Goal: Task Accomplishment & Management: Manage account settings

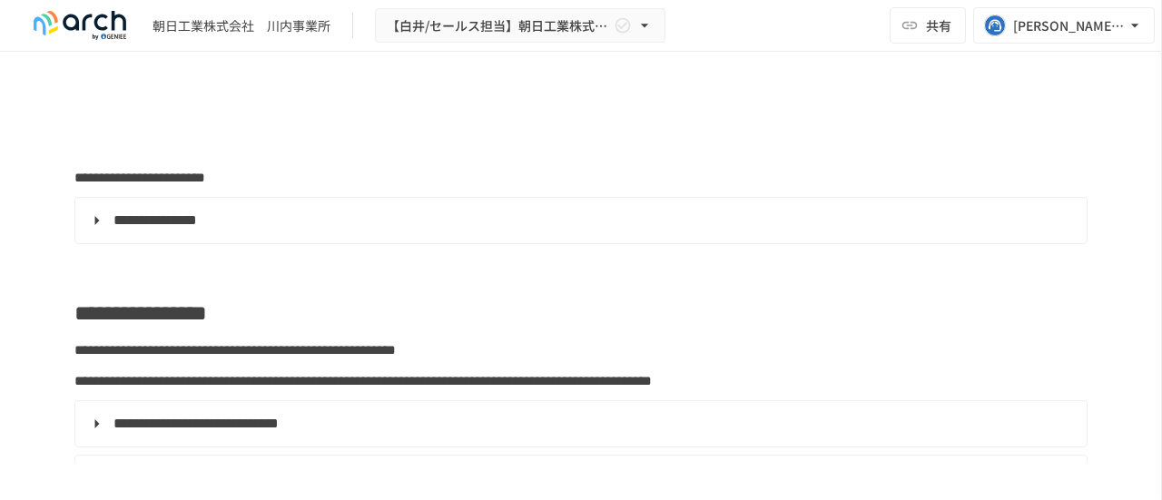
type input "**********"
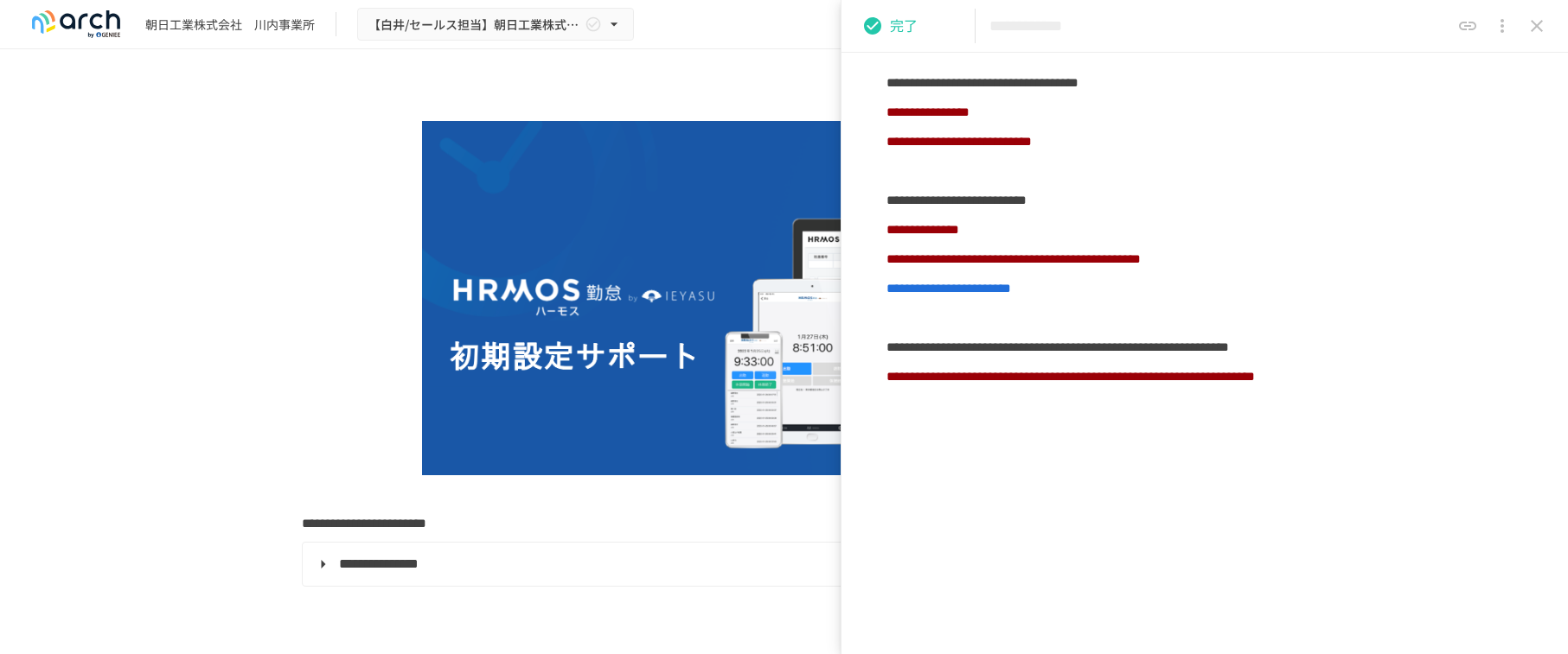
scroll to position [437, 0]
click at [1106, 24] on icon "close drawer" at bounding box center [1537, 26] width 12 height 12
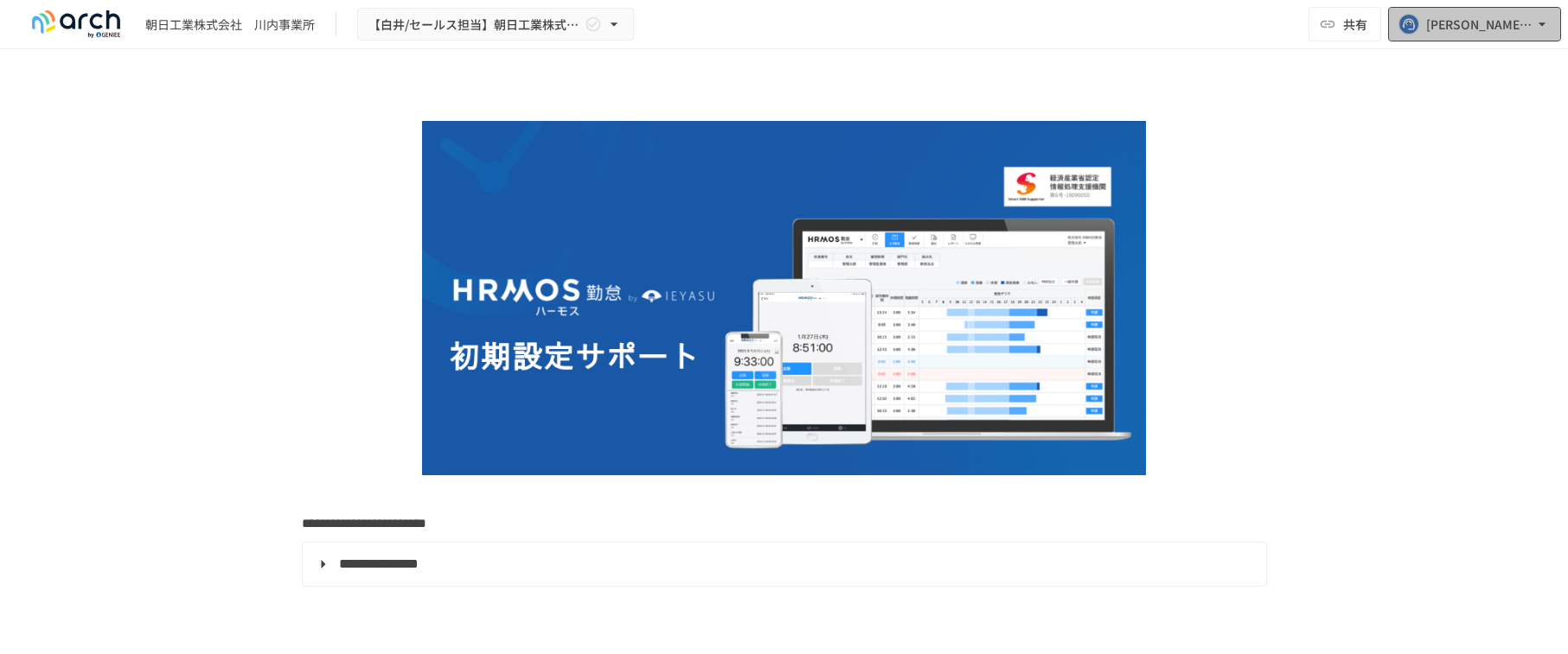
click at [1106, 24] on div "[EMAIL_ADDRESS][DOMAIN_NAME]" at bounding box center [1479, 25] width 108 height 22
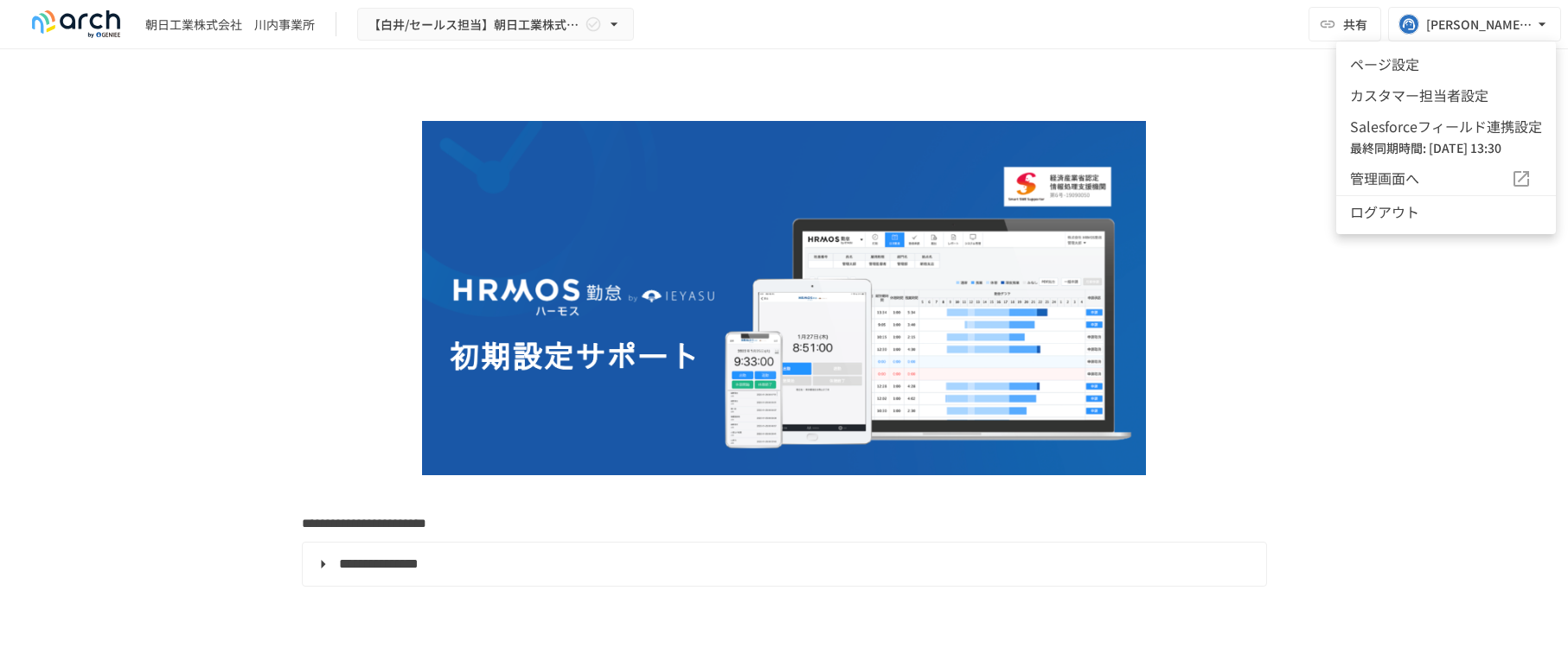
click at [1106, 94] on li "カスタマー担当者設定" at bounding box center [1446, 95] width 220 height 31
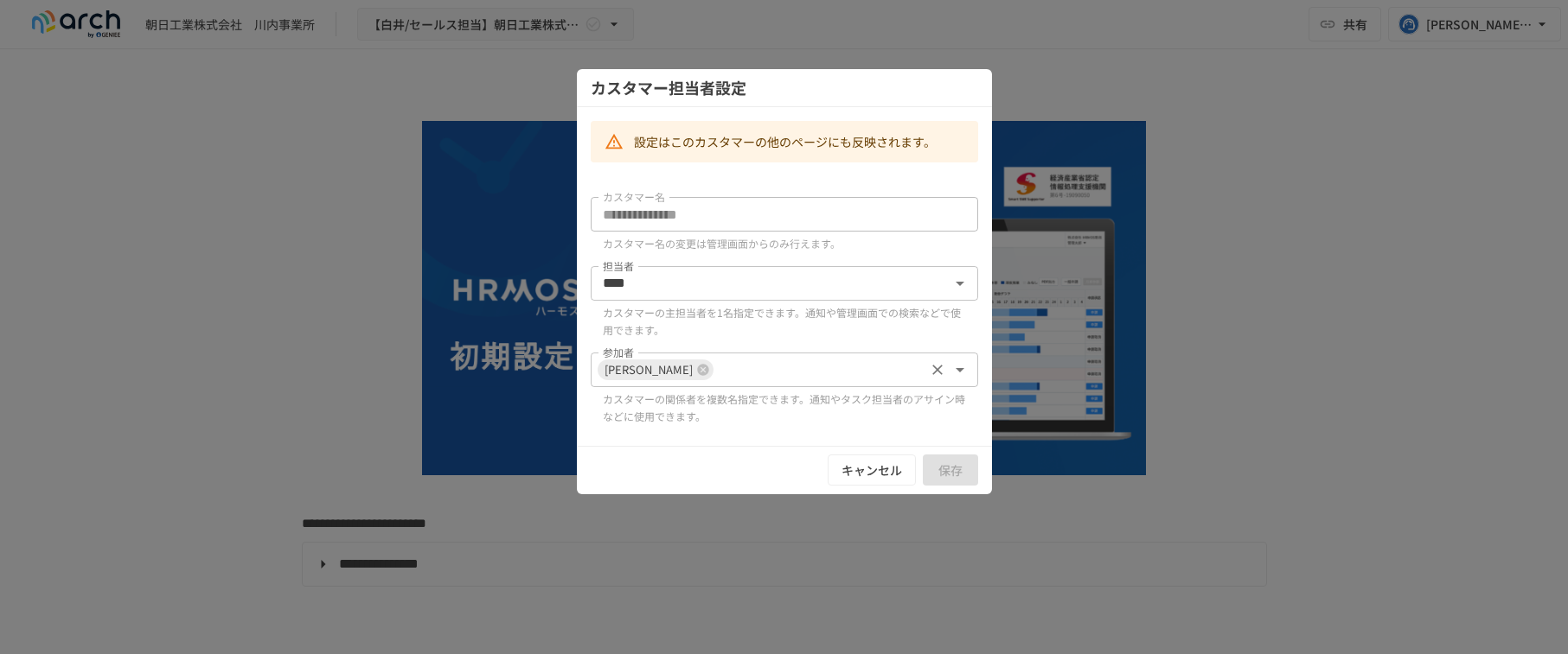
click at [782, 367] on input "参加者" at bounding box center [818, 369] width 207 height 24
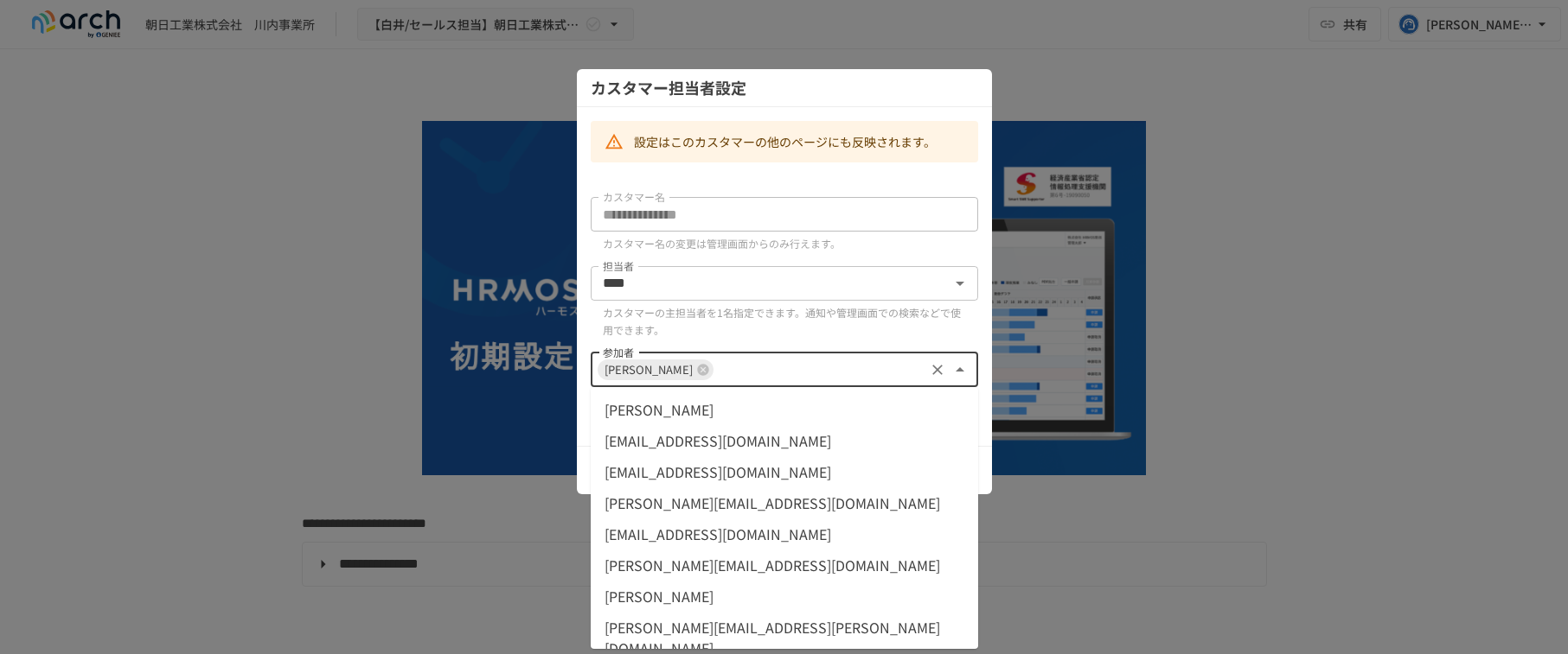
scroll to position [56, 0]
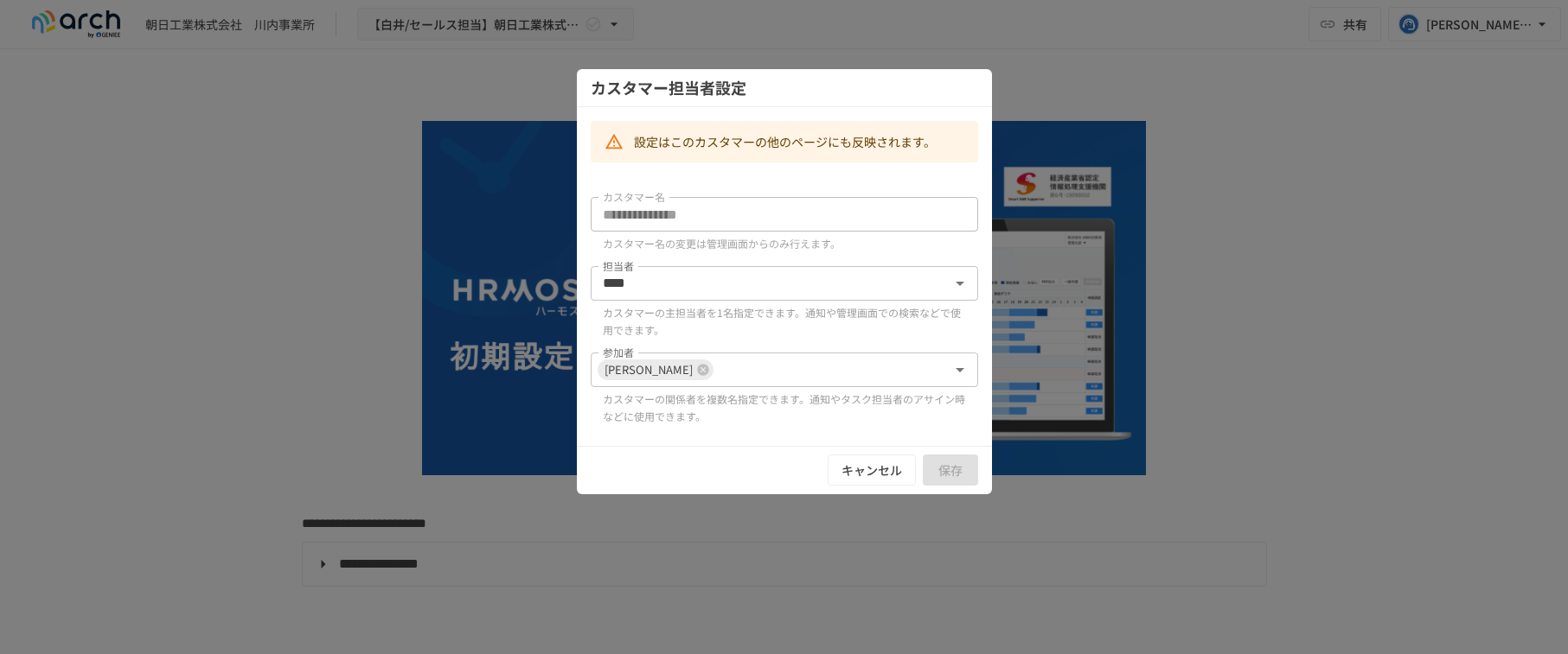
click at [1106, 265] on div at bounding box center [784, 327] width 1568 height 654
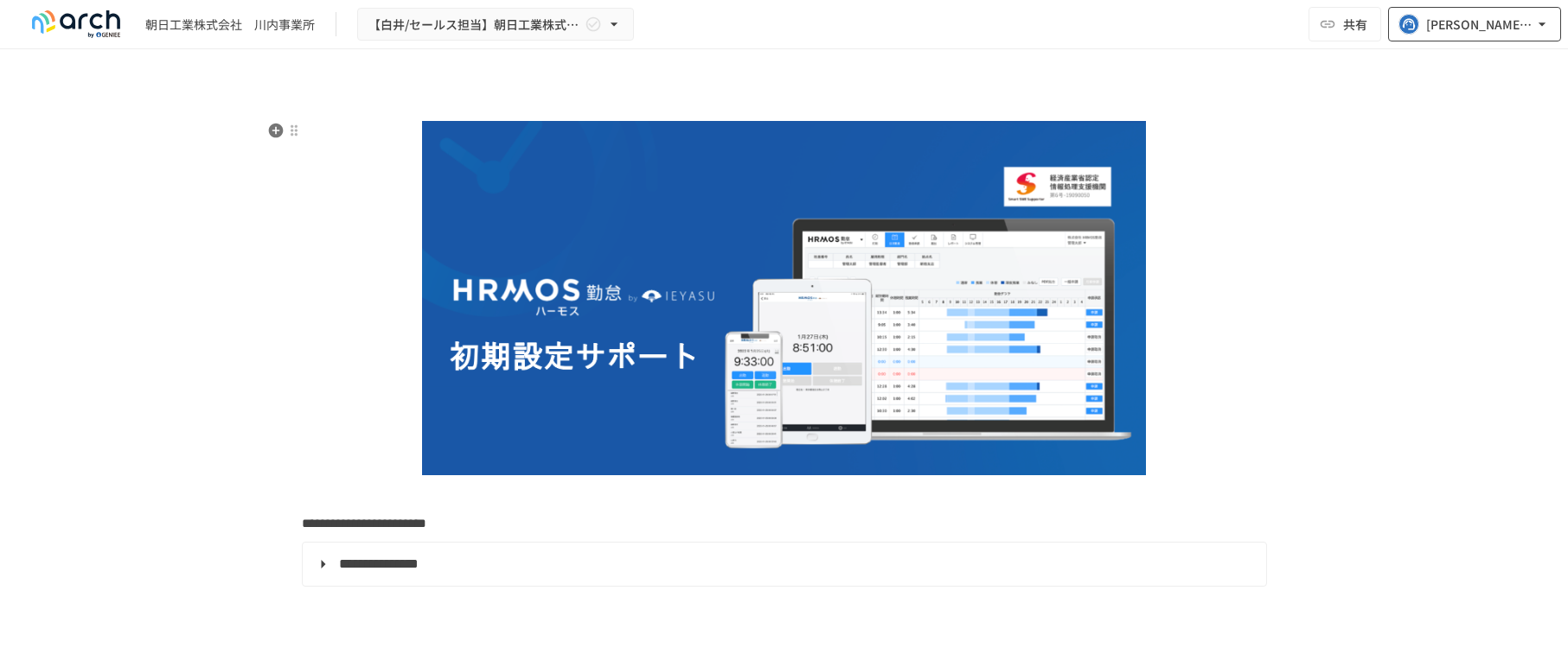
click at [1106, 20] on rect "button" at bounding box center [1409, 24] width 20 height 20
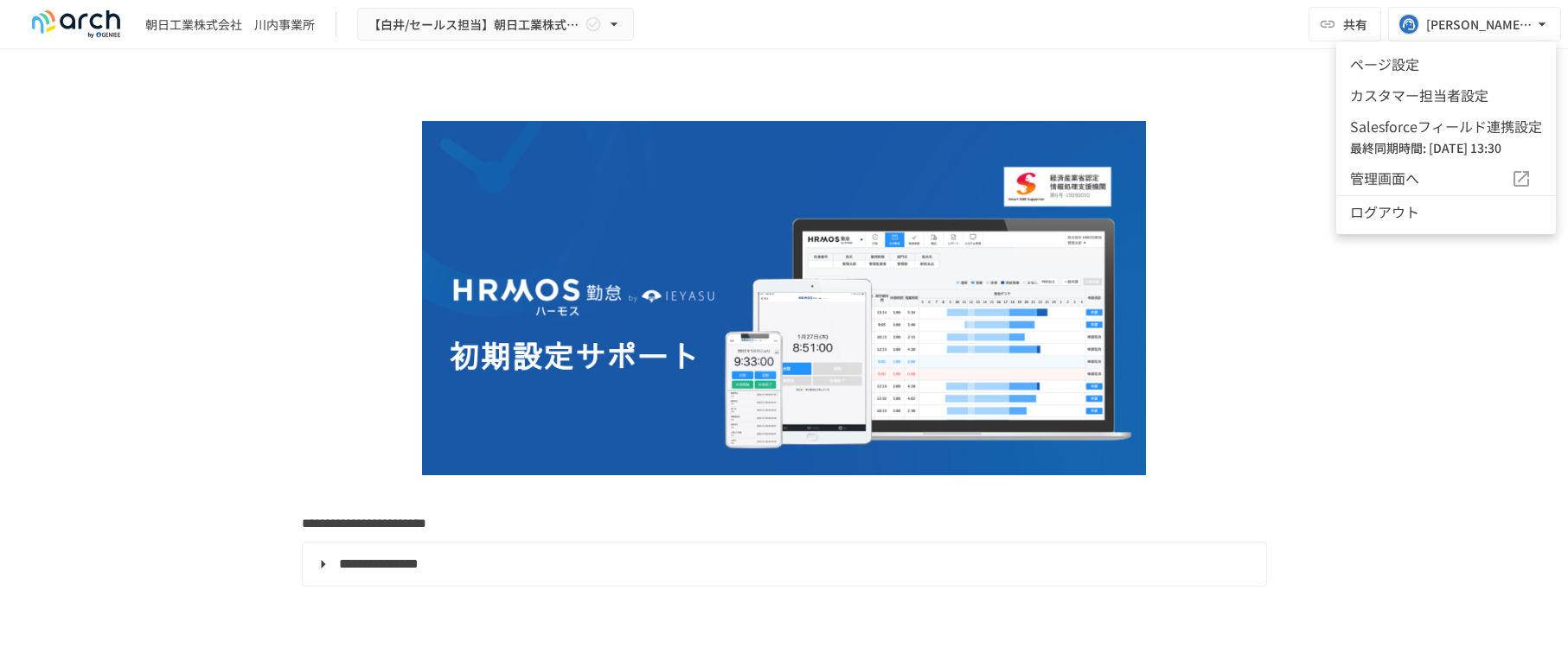
click at [1106, 63] on li "ページ設定" at bounding box center [1446, 64] width 220 height 31
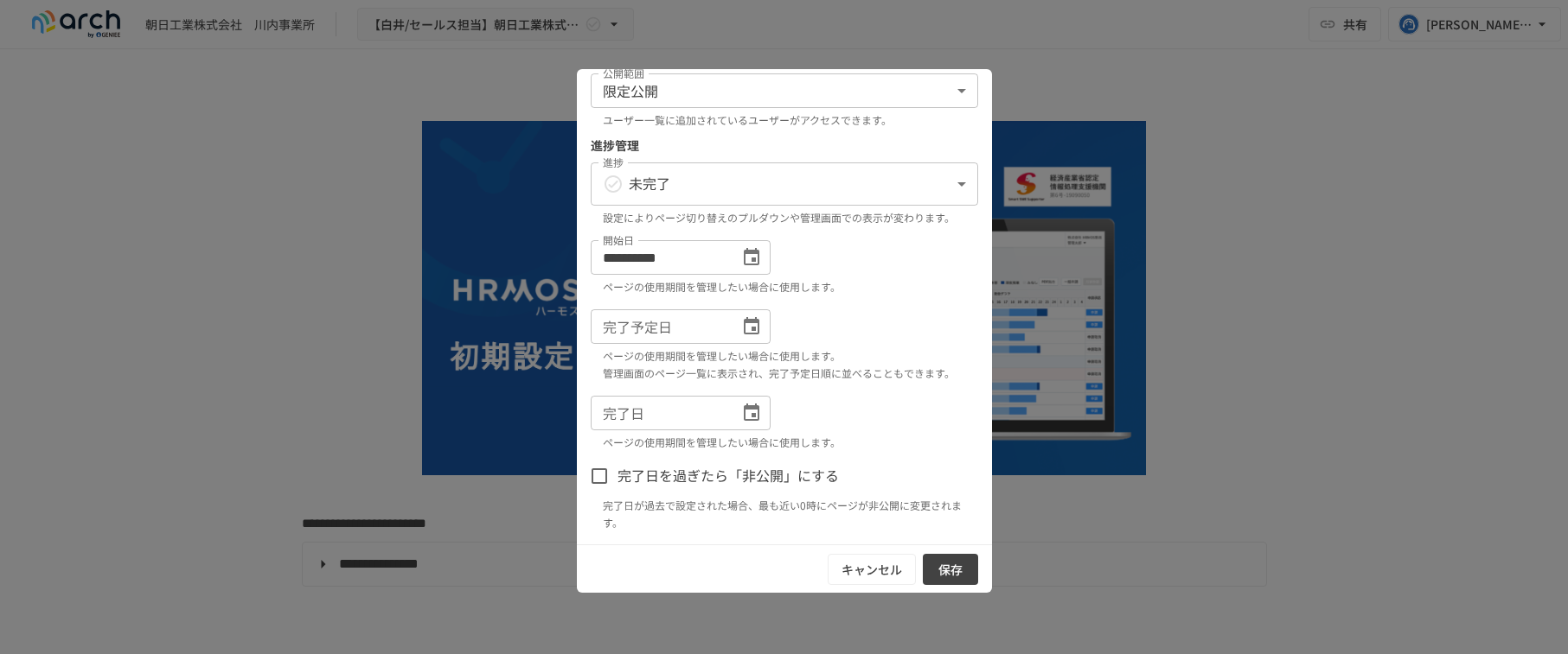
scroll to position [194, 0]
click at [867, 475] on button "キャンセル" at bounding box center [872, 570] width 89 height 32
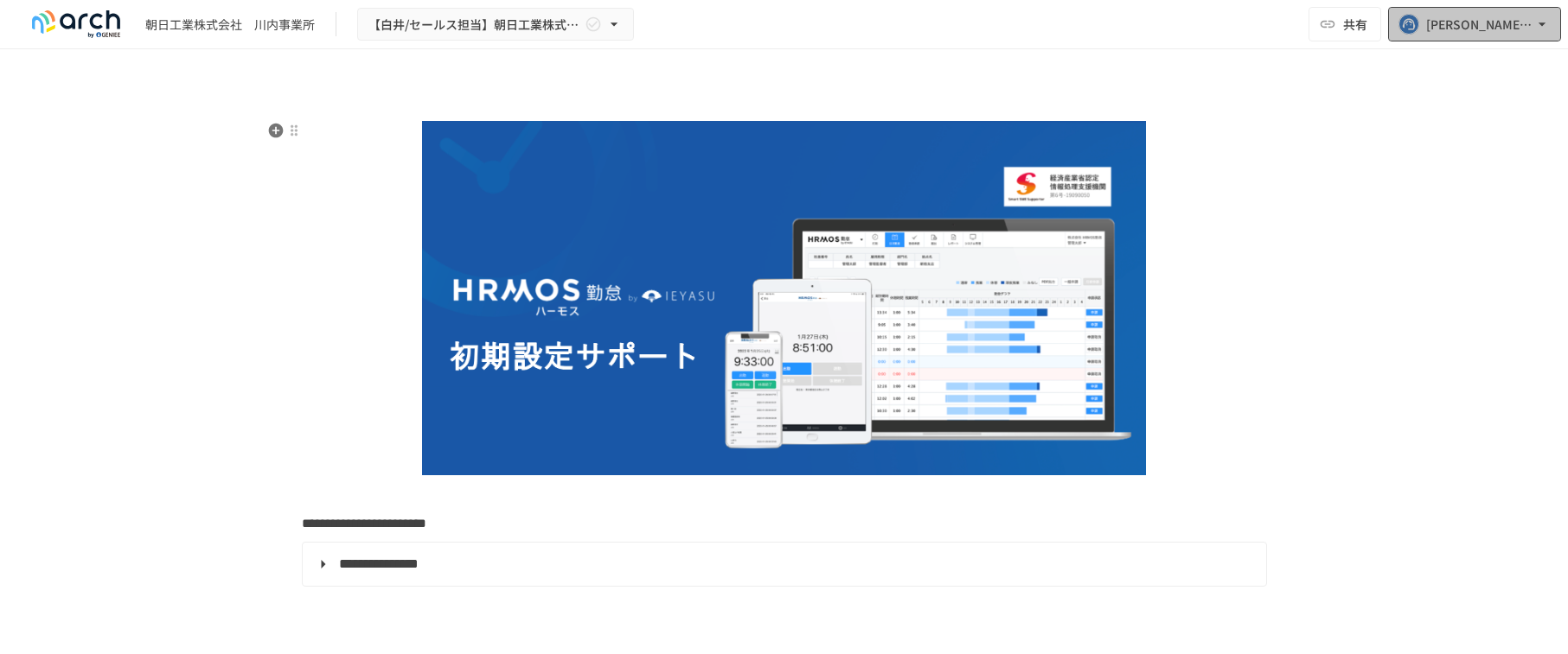
click at [1106, 28] on div "[EMAIL_ADDRESS][DOMAIN_NAME]" at bounding box center [1479, 25] width 108 height 22
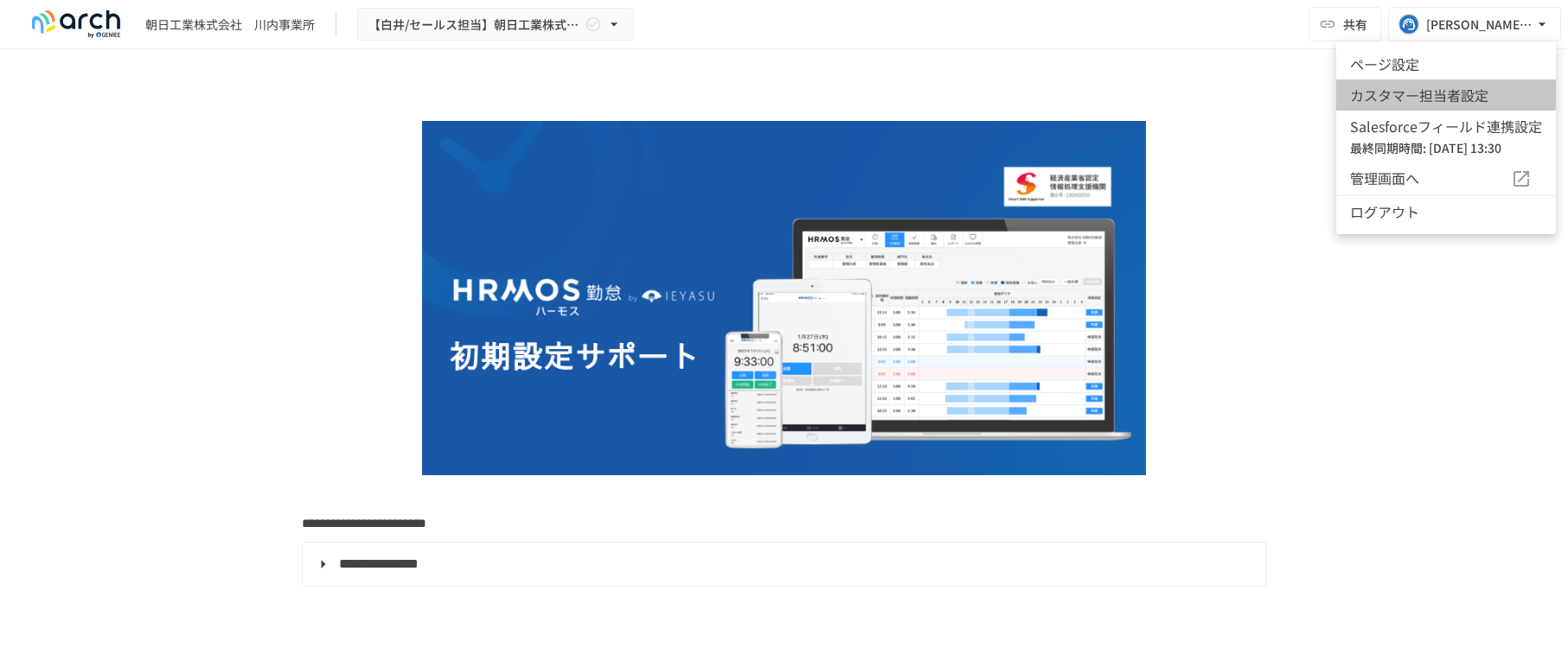
click at [1106, 92] on li "カスタマー担当者設定" at bounding box center [1446, 95] width 220 height 31
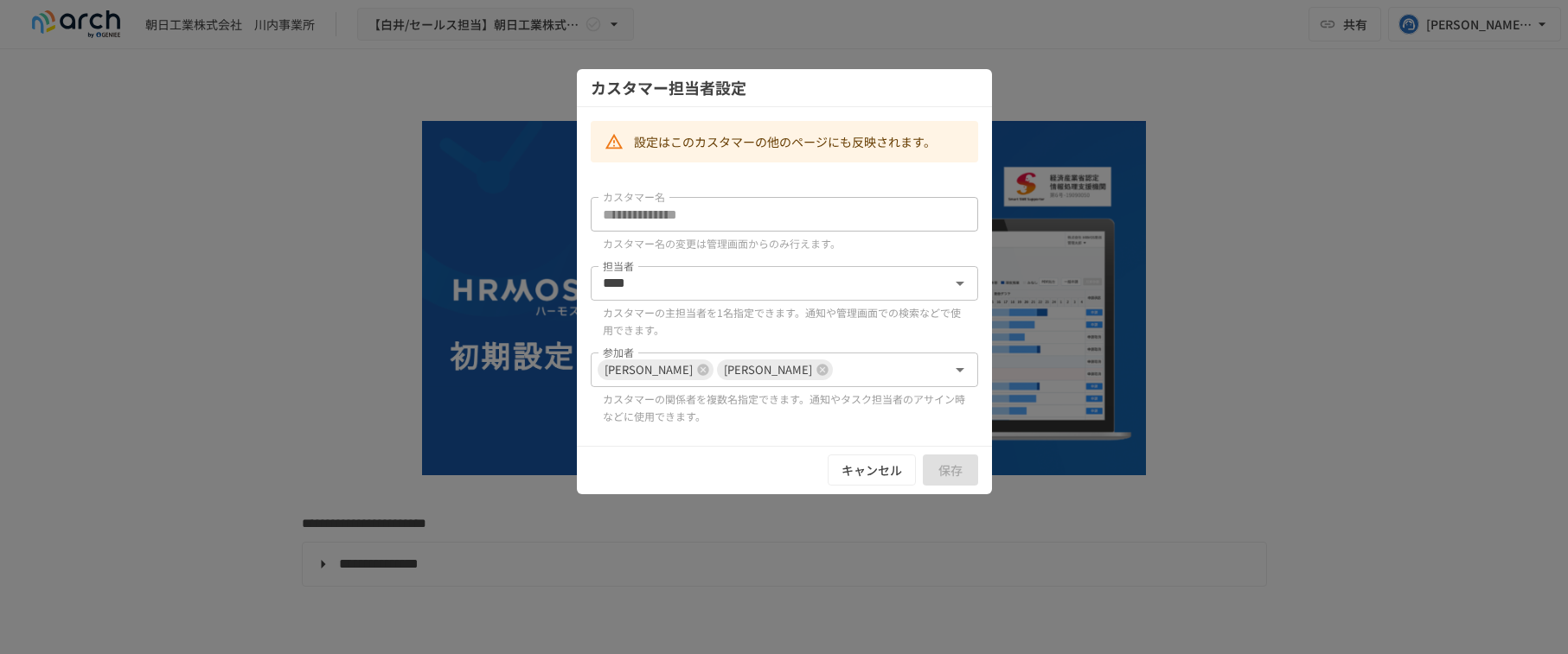
click at [840, 475] on button "キャンセル" at bounding box center [872, 471] width 89 height 32
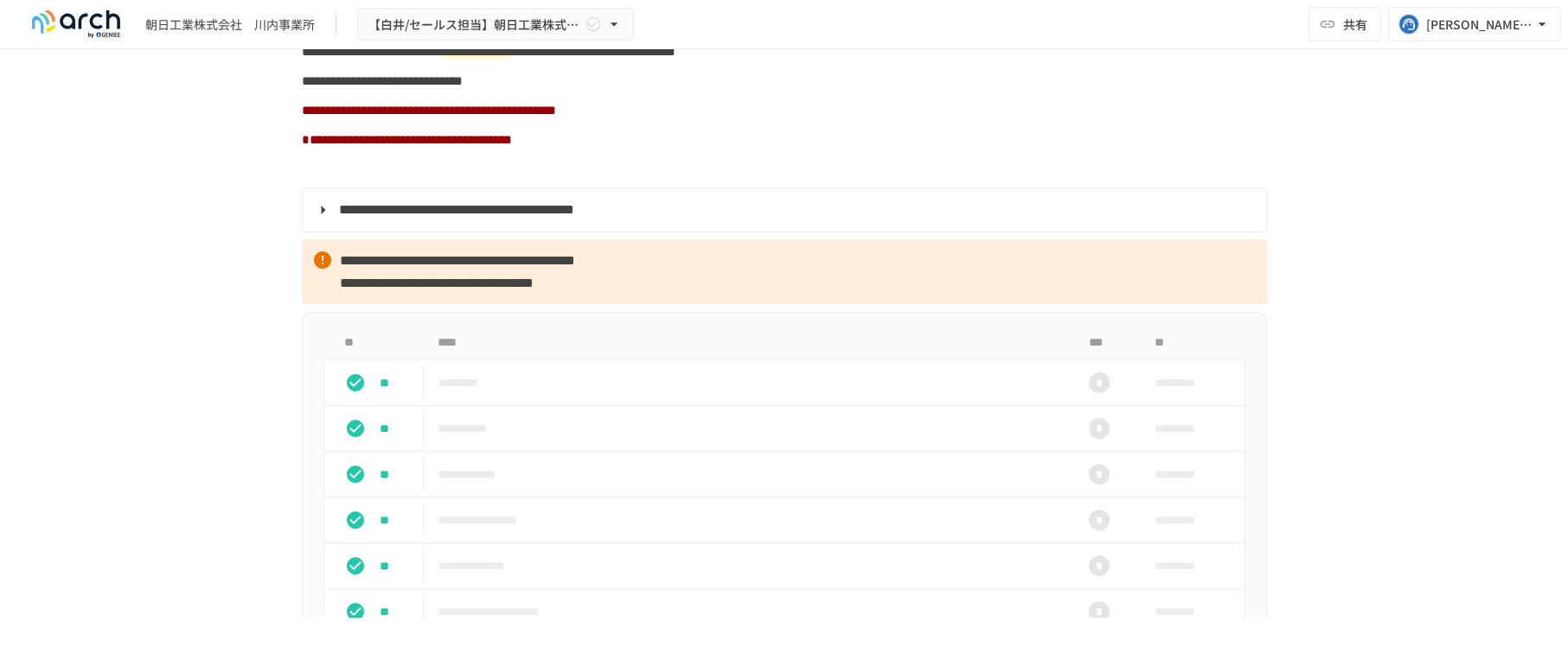
scroll to position [1210, 0]
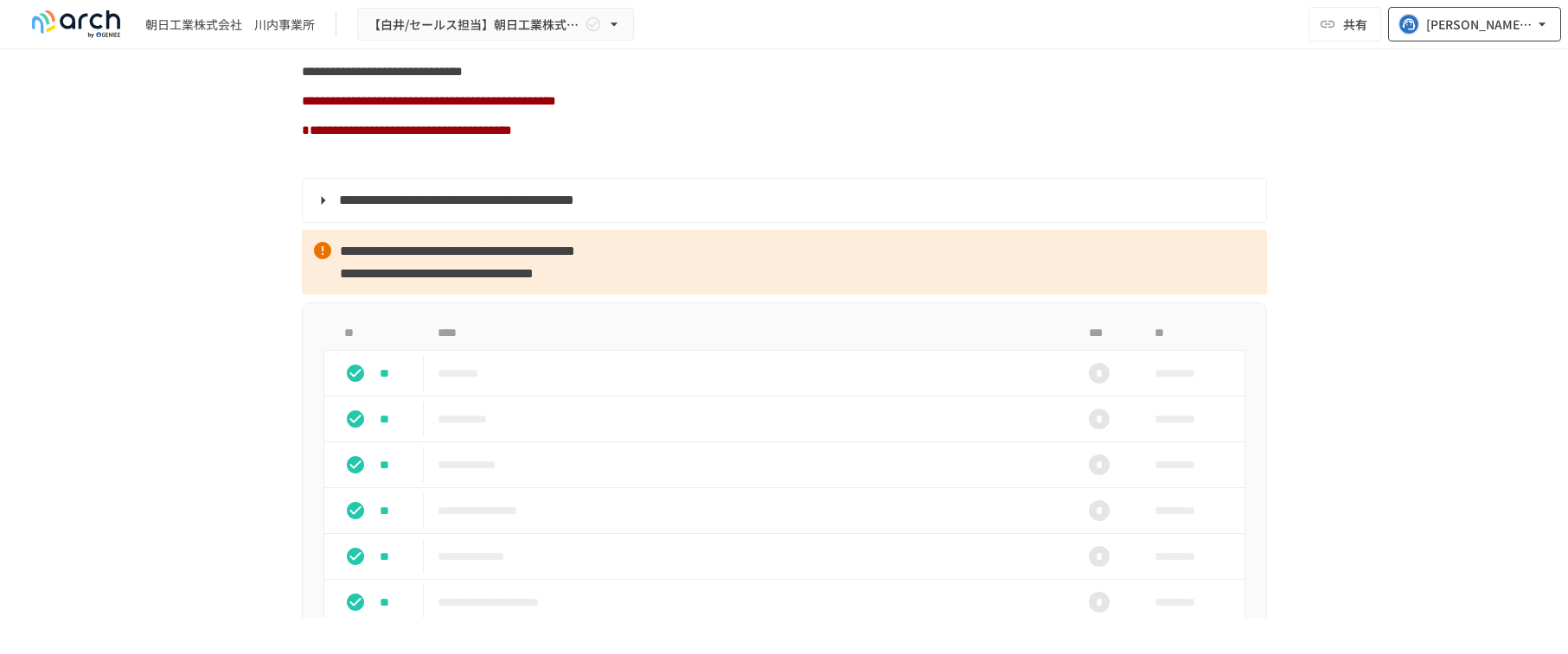
click at [1106, 30] on div "[EMAIL_ADDRESS][DOMAIN_NAME]" at bounding box center [1479, 25] width 108 height 22
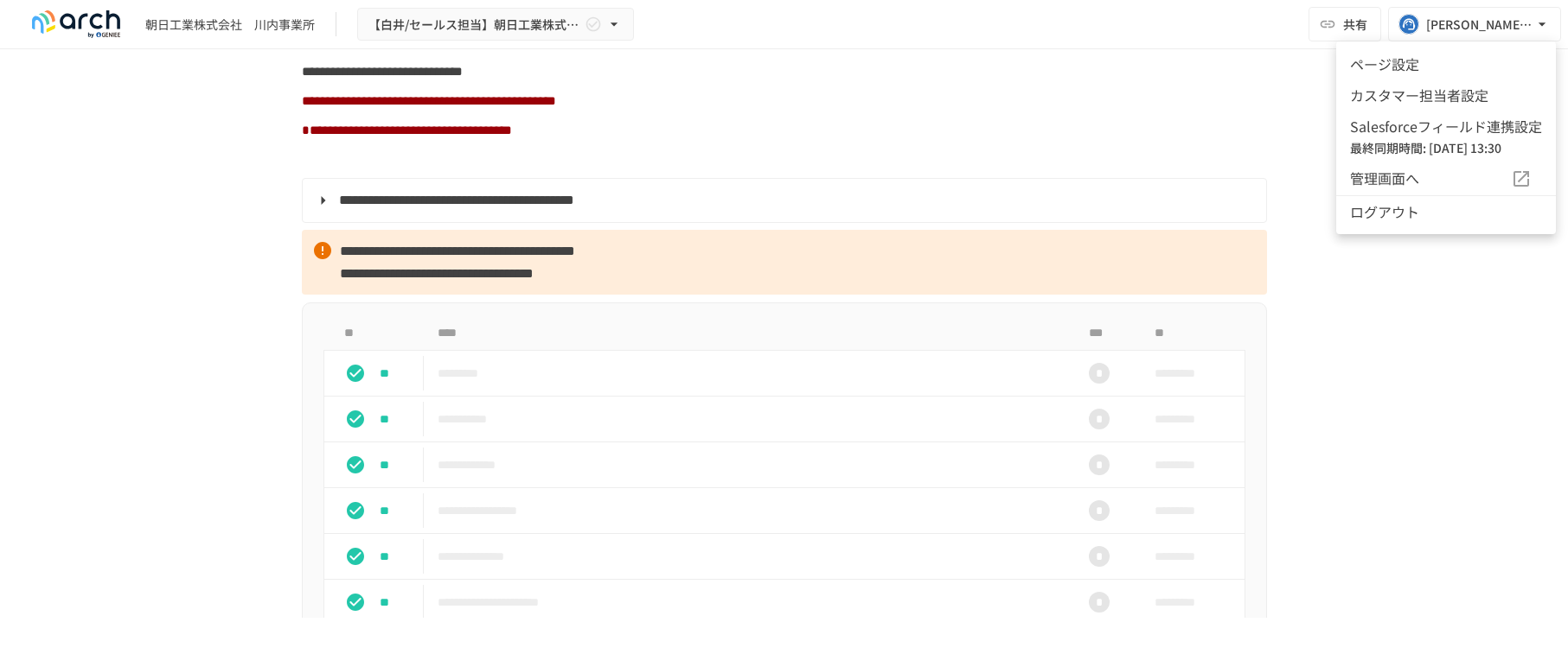
click at [1106, 146] on div at bounding box center [784, 327] width 1568 height 654
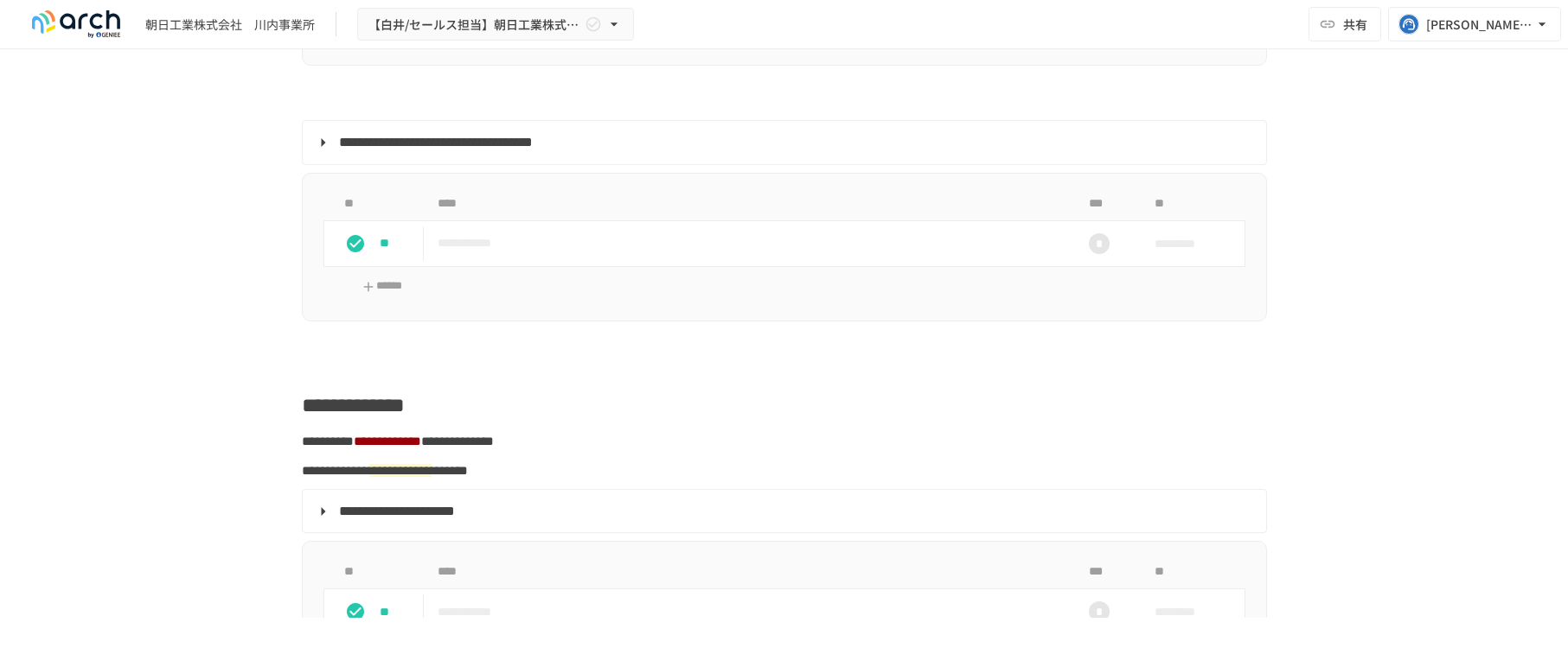
scroll to position [2161, 0]
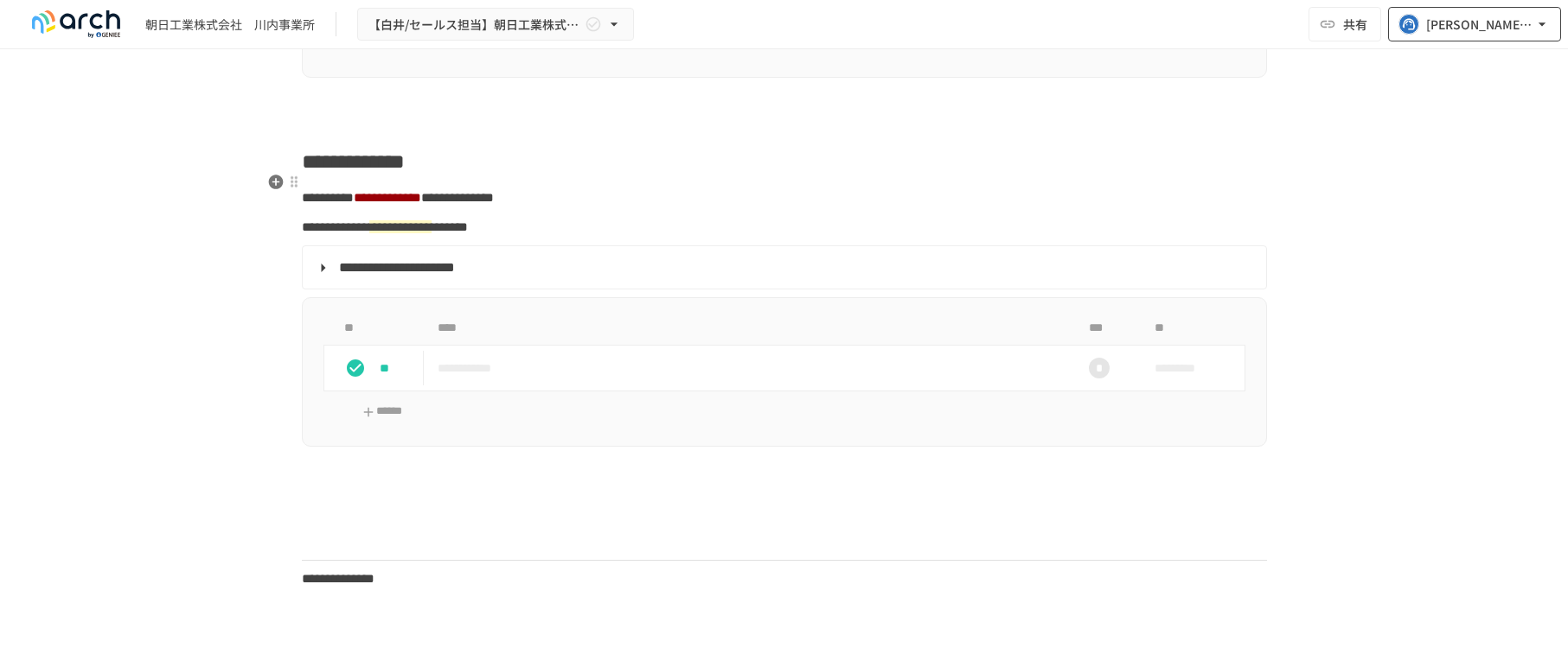
click at [1106, 22] on div "[EMAIL_ADDRESS][DOMAIN_NAME]" at bounding box center [1479, 25] width 108 height 22
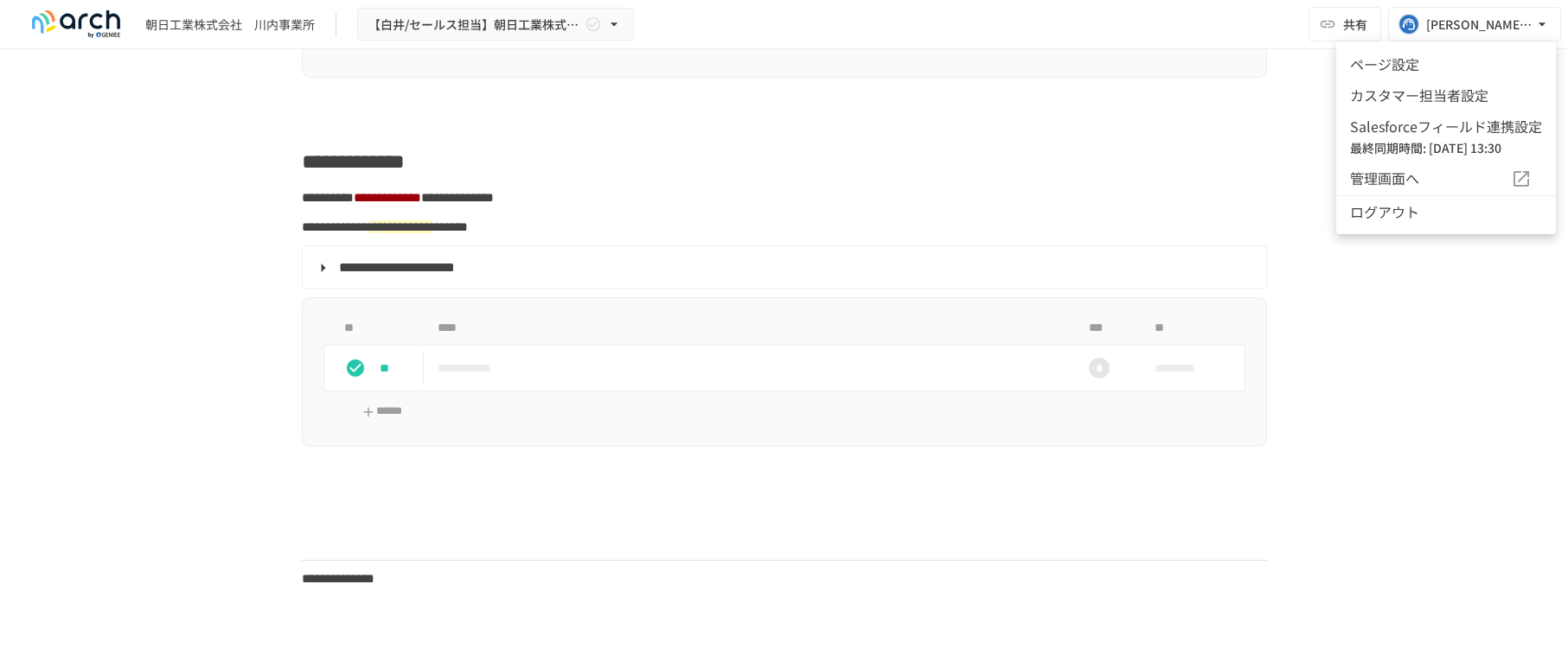
click at [1106, 184] on div at bounding box center [784, 327] width 1568 height 654
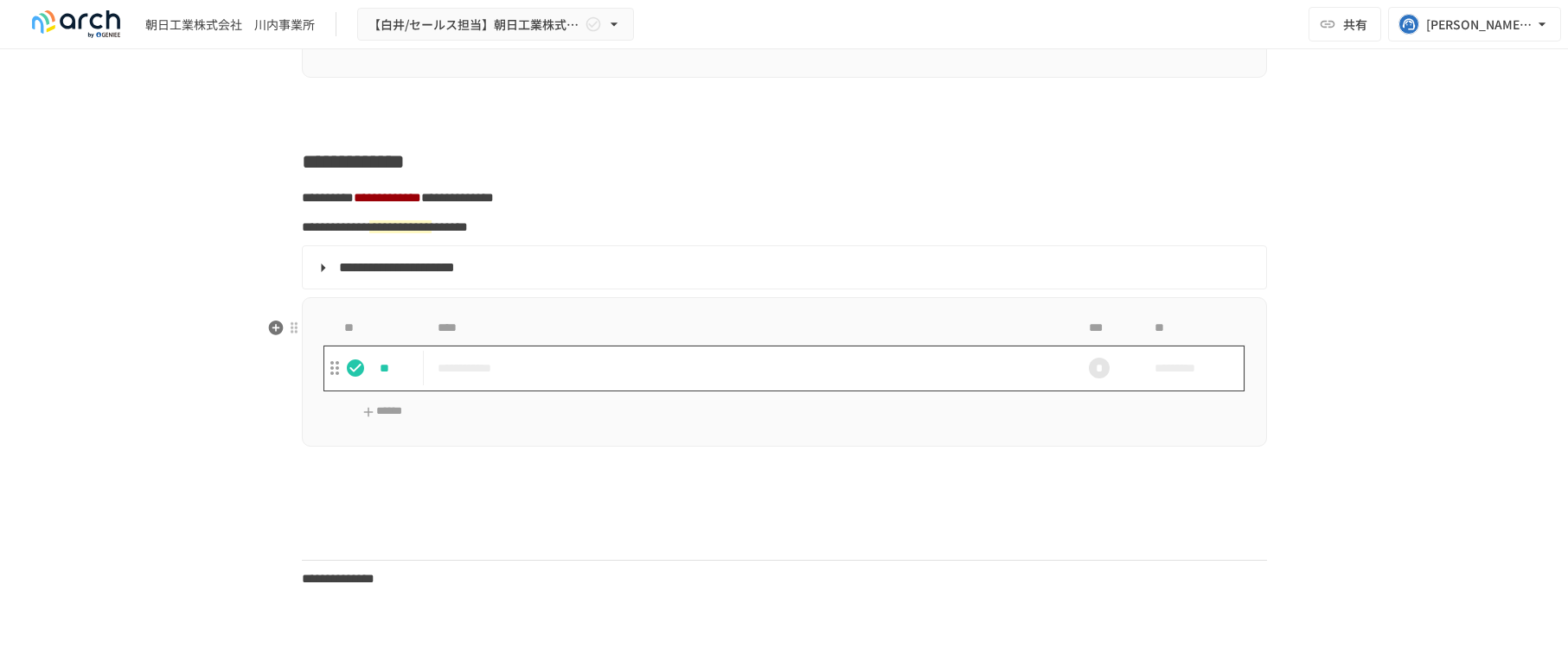
click at [657, 391] on td "**********" at bounding box center [748, 368] width 649 height 46
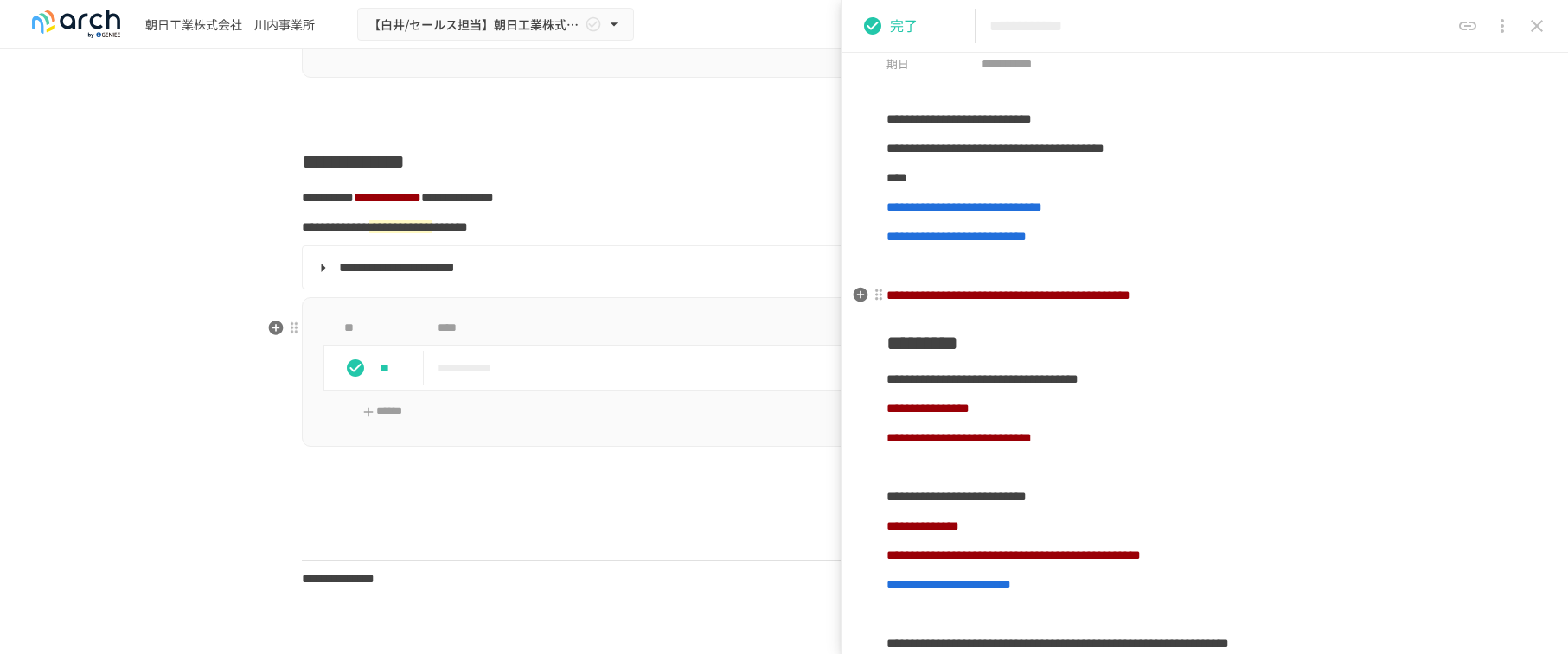
scroll to position [259, 0]
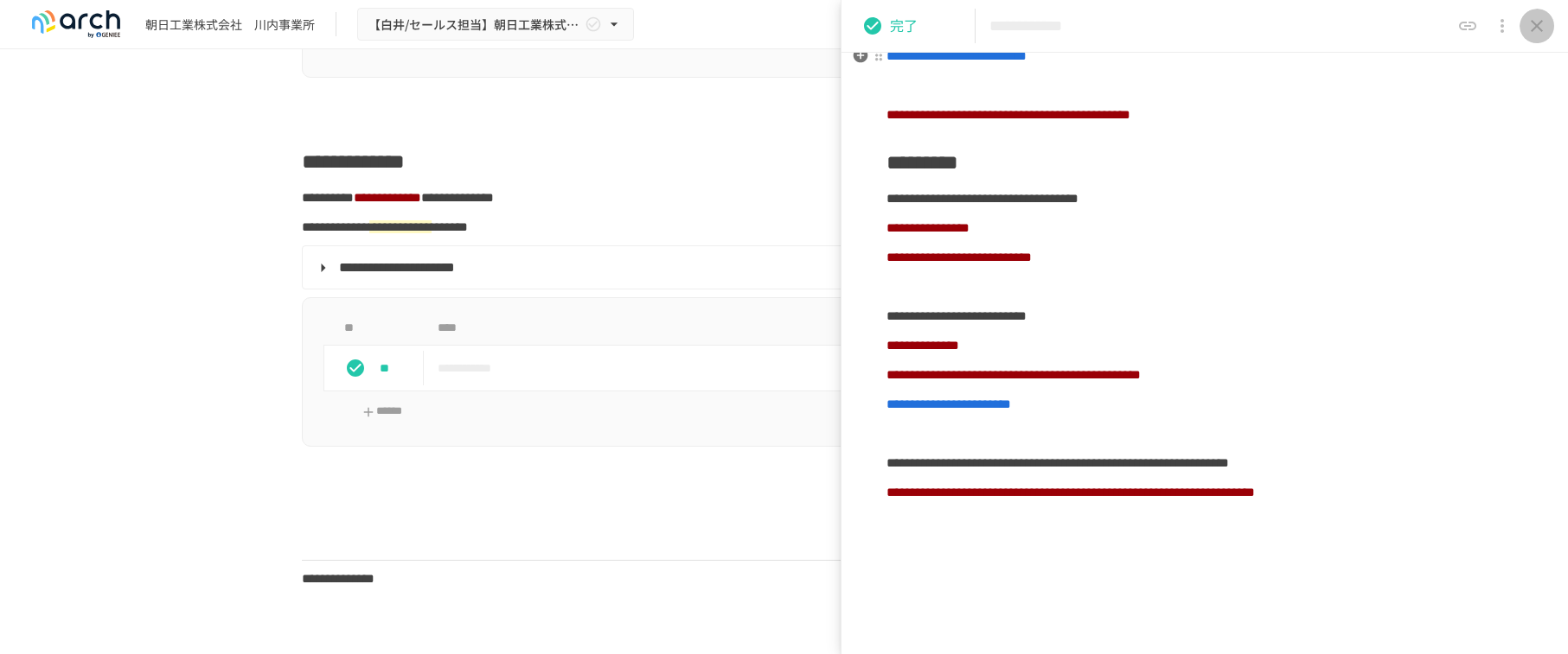
click at [1106, 25] on icon "close drawer" at bounding box center [1537, 26] width 21 height 21
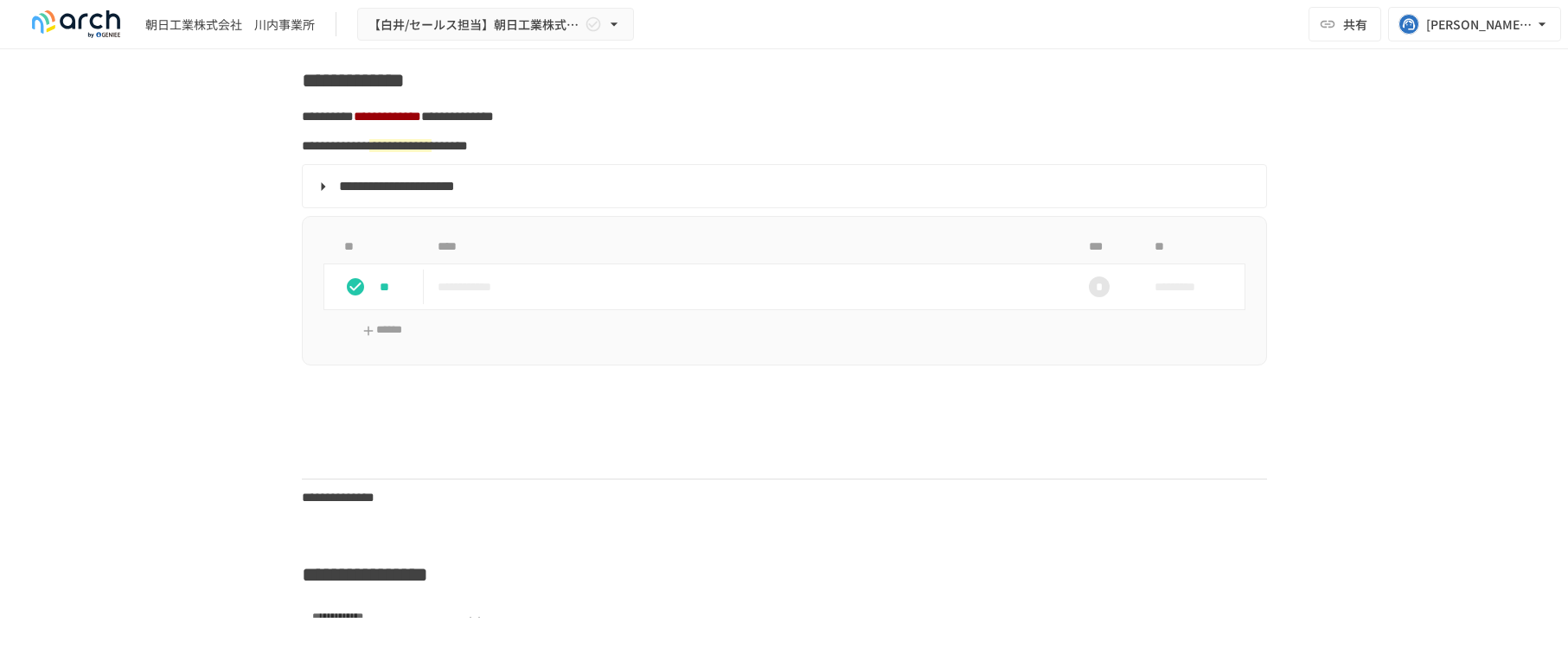
scroll to position [2333, 0]
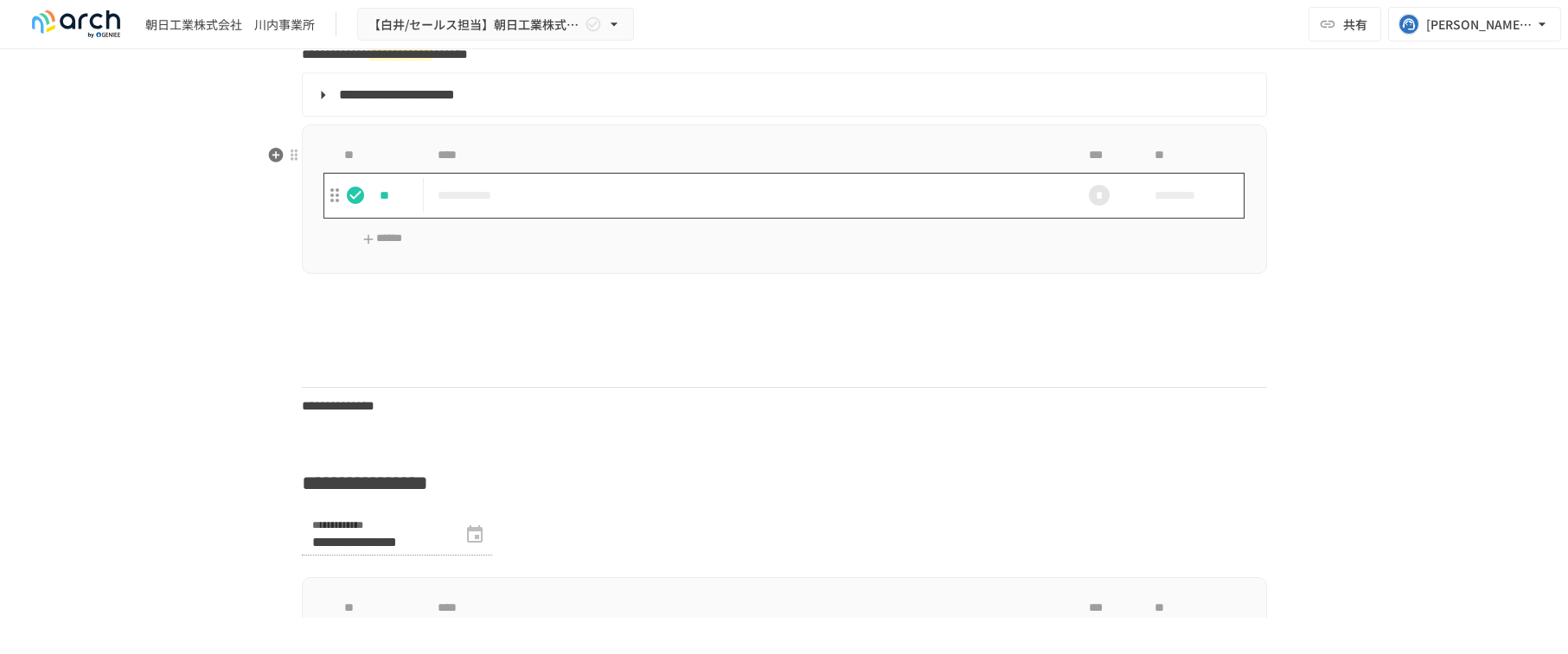
click at [681, 206] on p "**********" at bounding box center [748, 195] width 621 height 22
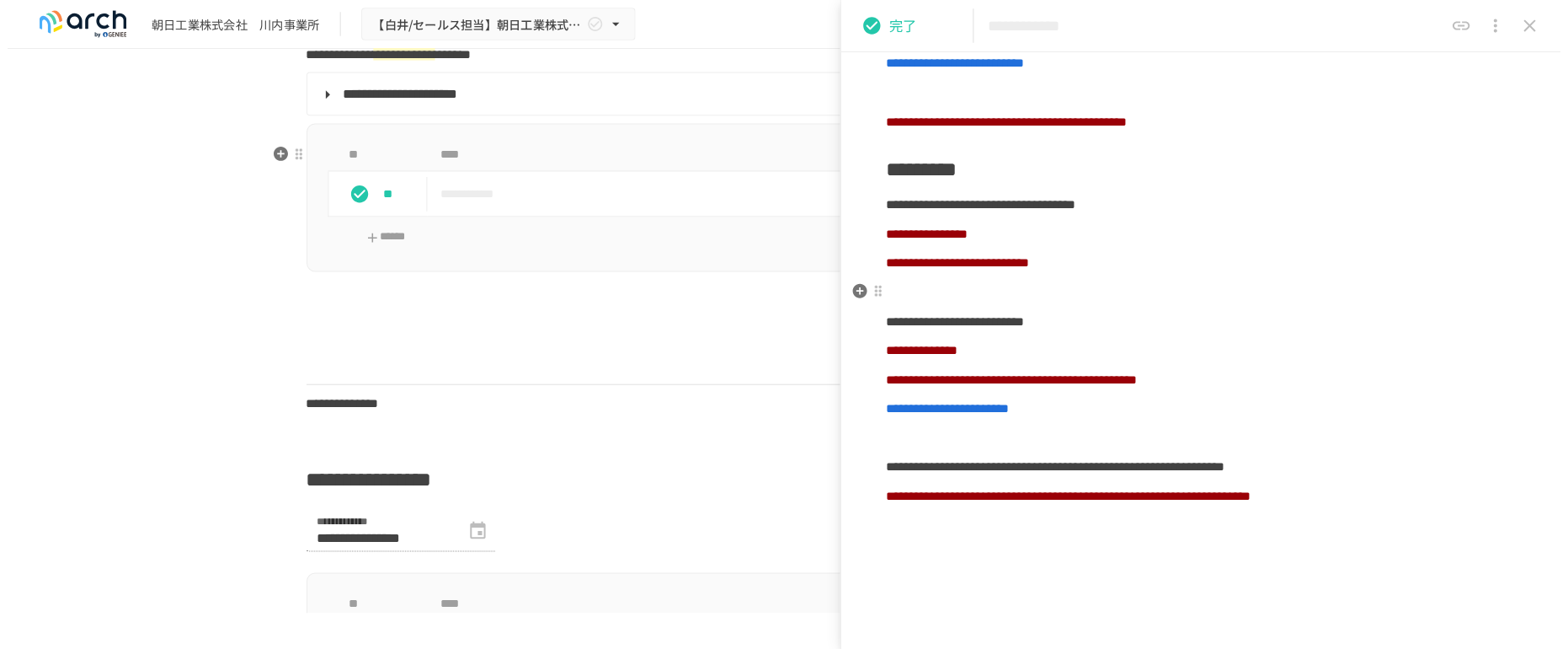
scroll to position [253, 0]
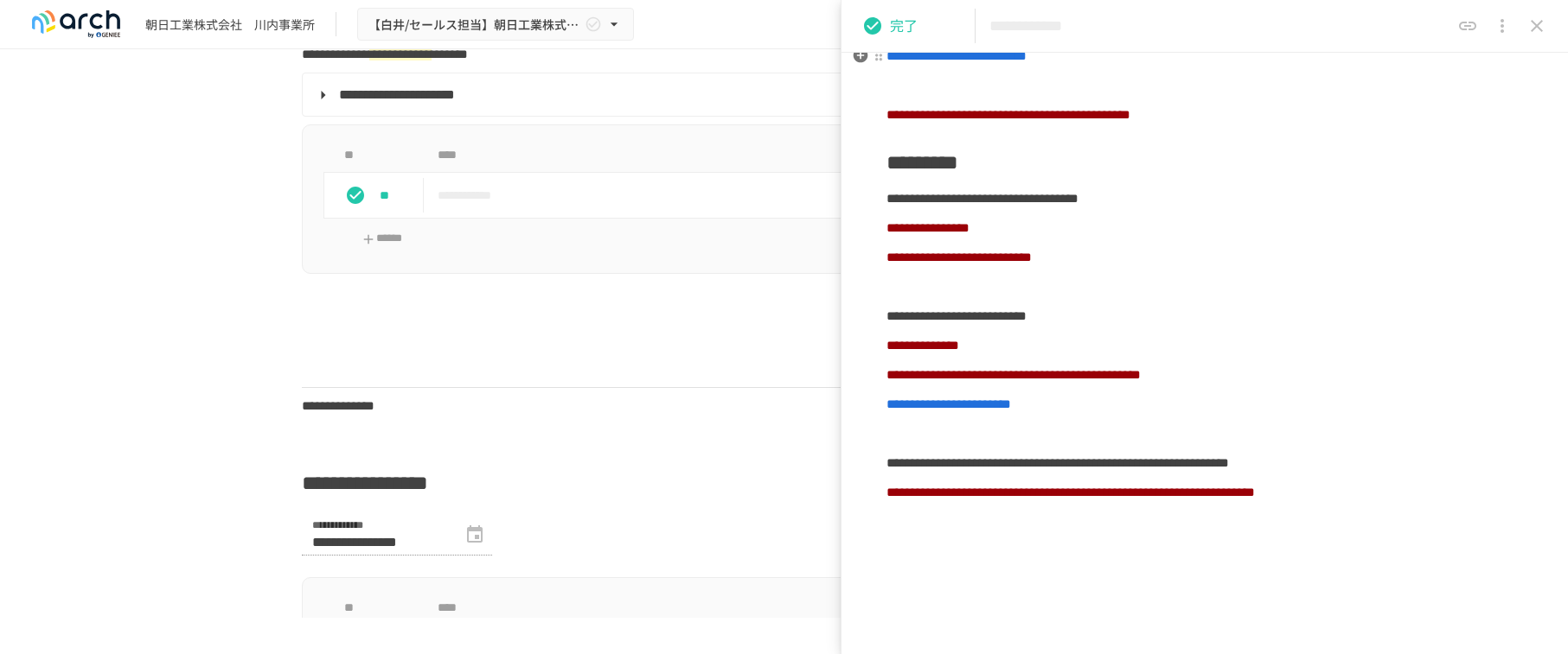
click at [1106, 25] on icon "close drawer" at bounding box center [1537, 26] width 21 height 21
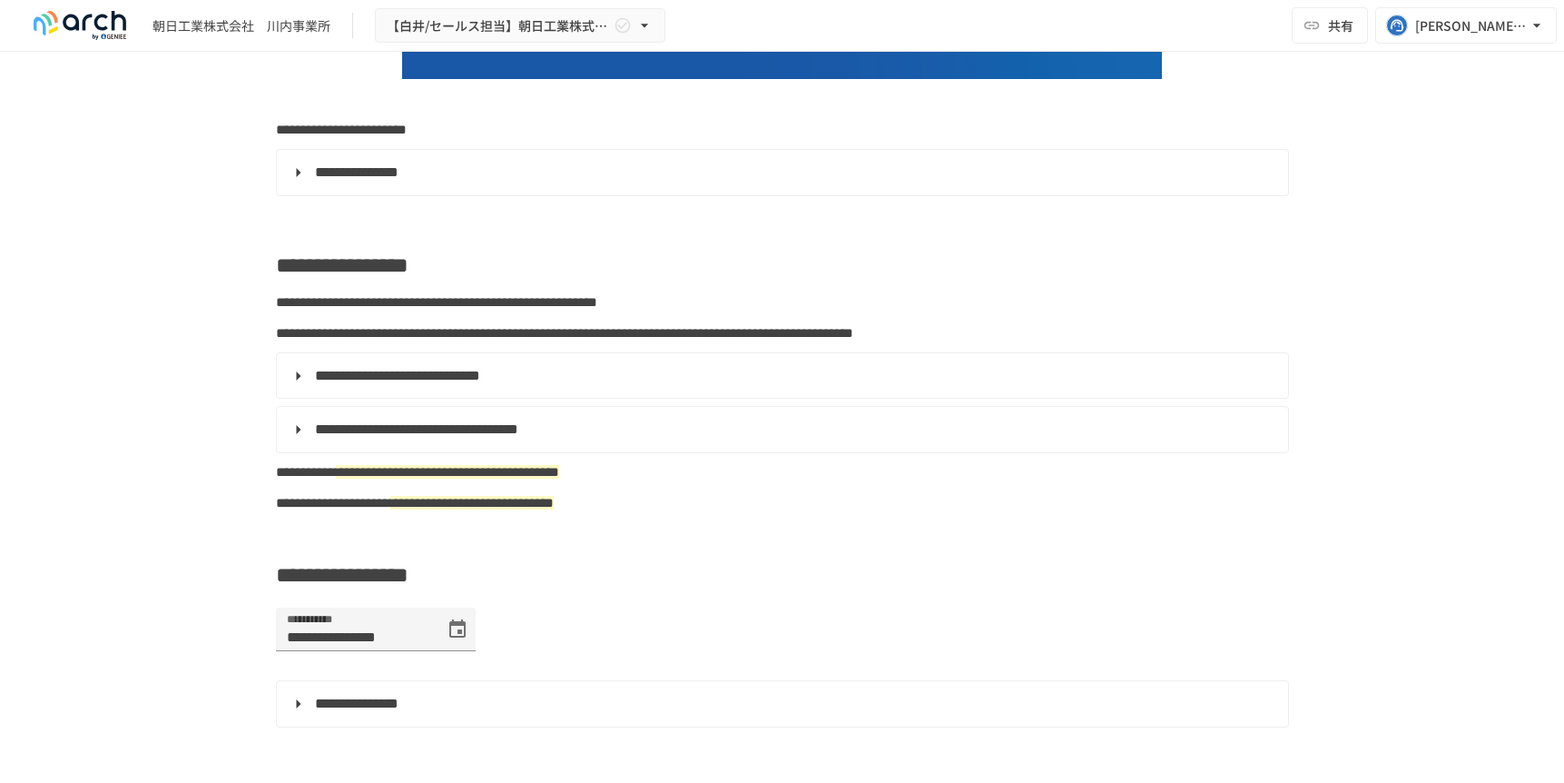
scroll to position [454, 0]
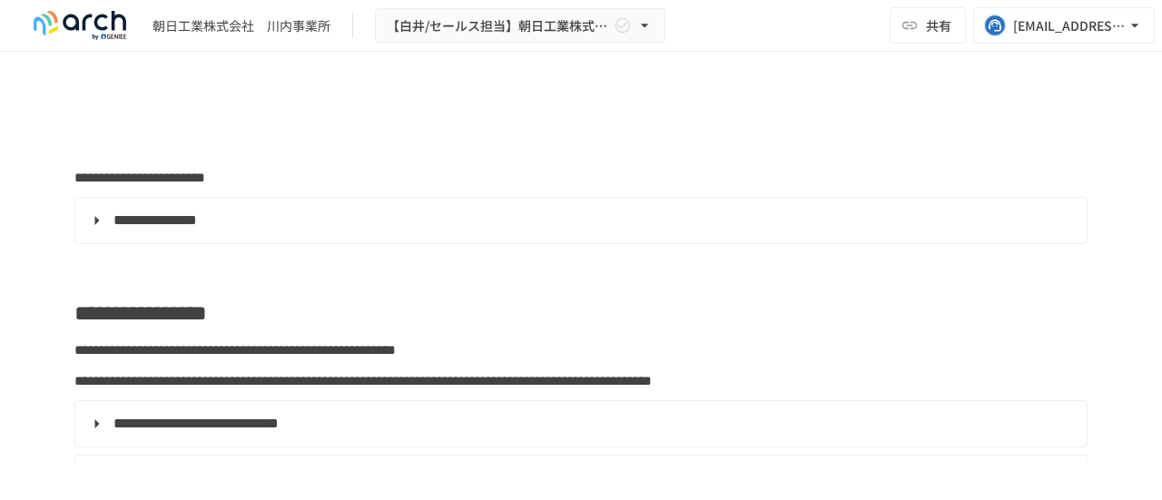
type input "**********"
